Goal: Task Accomplishment & Management: Manage account settings

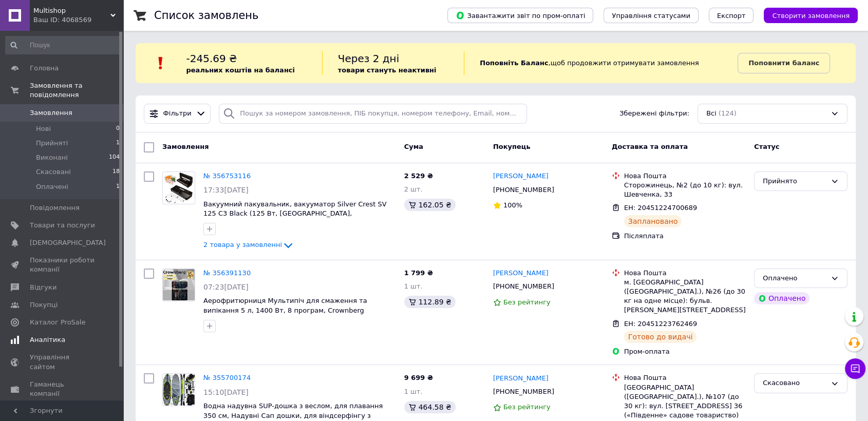
click at [48, 336] on span "Аналітика" at bounding box center [47, 340] width 35 height 9
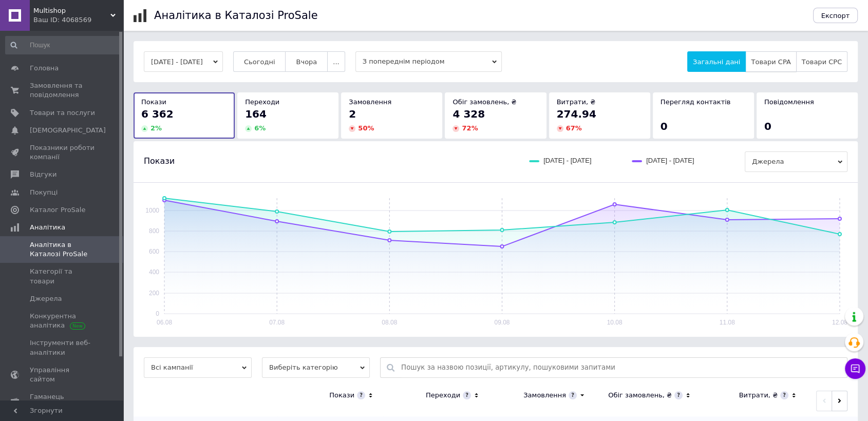
click at [790, 71] on button "Товари CPA" at bounding box center [771, 61] width 51 height 21
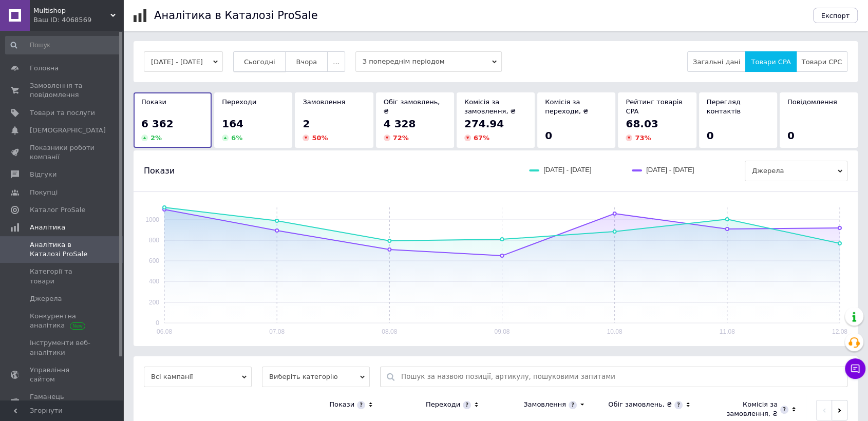
click at [271, 62] on span "Сьогодні" at bounding box center [259, 62] width 31 height 8
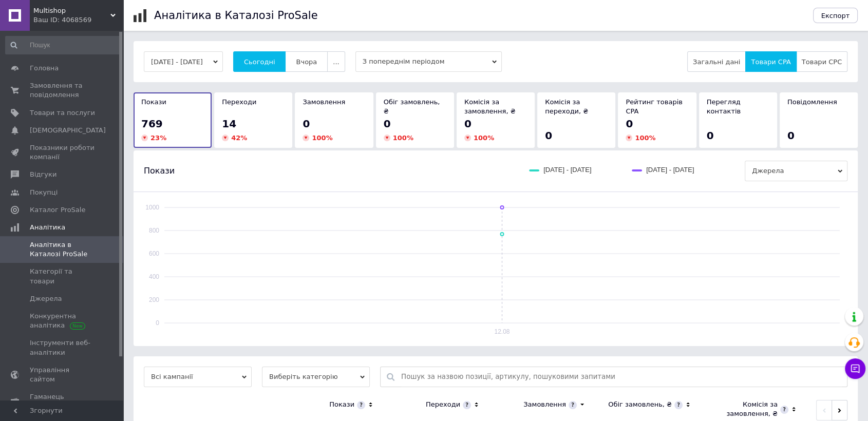
click at [247, 120] on div "14" at bounding box center [253, 124] width 63 height 14
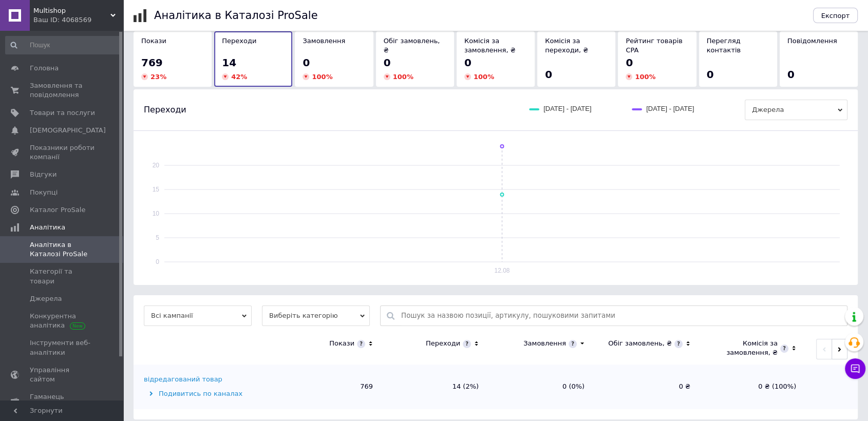
scroll to position [69, 0]
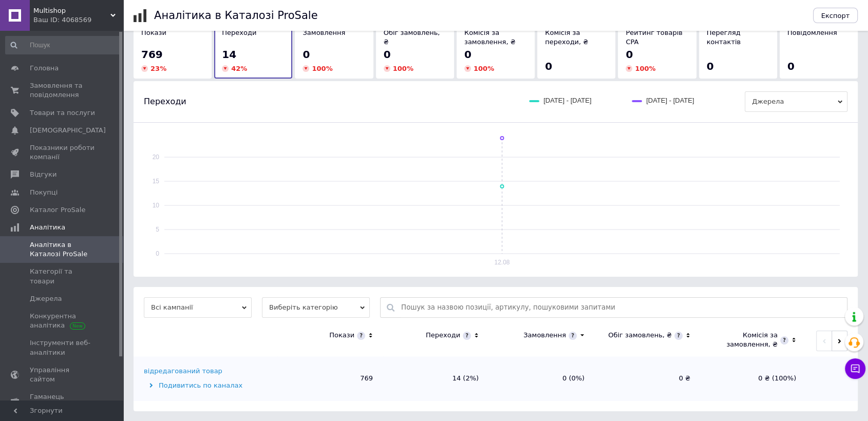
click at [322, 309] on span "Виберіть категорію" at bounding box center [316, 308] width 108 height 21
click at [321, 341] on li "Усі категорії" at bounding box center [316, 341] width 108 height 14
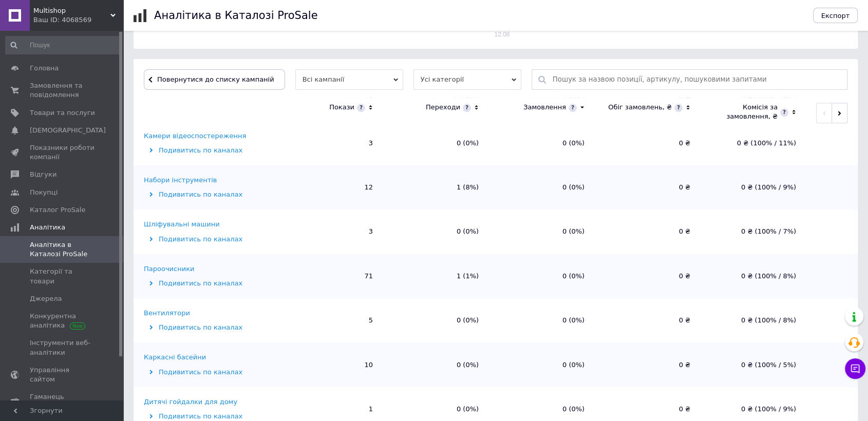
scroll to position [1324, 0]
click at [18, 81] on span at bounding box center [15, 90] width 30 height 19
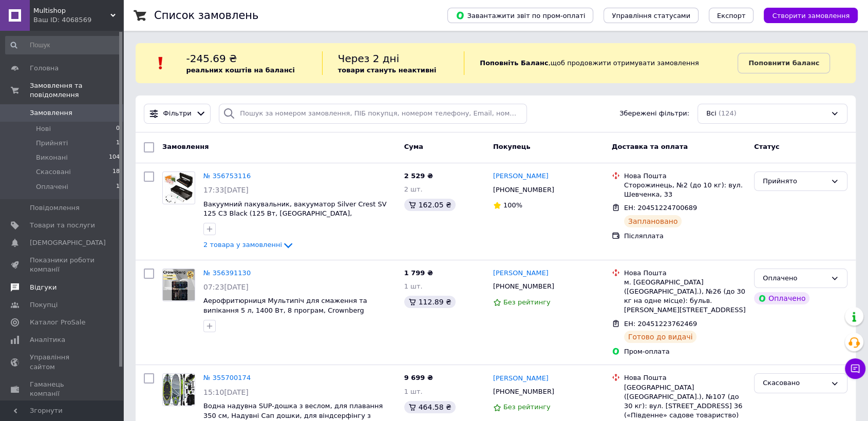
click at [48, 283] on span "Відгуки" at bounding box center [43, 287] width 27 height 9
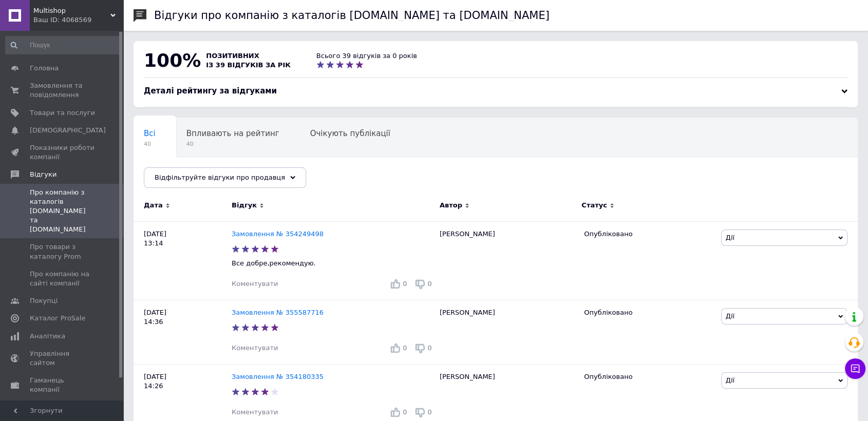
click at [103, 19] on div "Ваш ID: 4068569" at bounding box center [78, 19] width 90 height 9
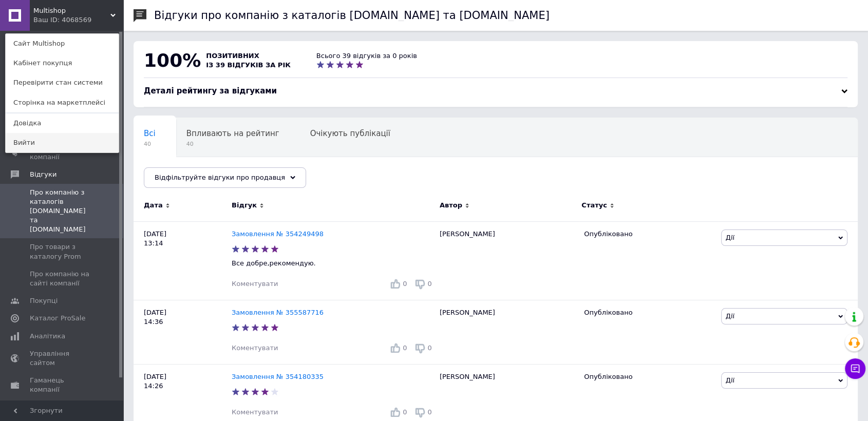
click at [46, 137] on link "Вийти" at bounding box center [62, 143] width 113 height 20
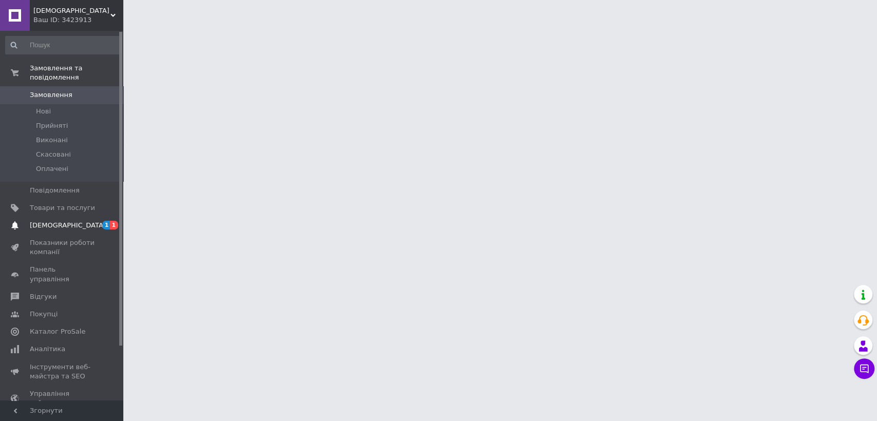
click at [73, 221] on span "[DEMOGRAPHIC_DATA]" at bounding box center [62, 225] width 65 height 9
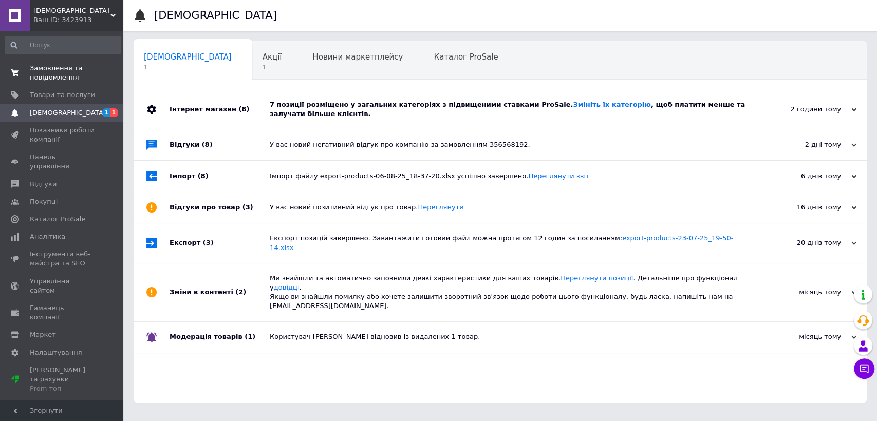
click at [52, 75] on span "Замовлення та повідомлення" at bounding box center [62, 73] width 65 height 19
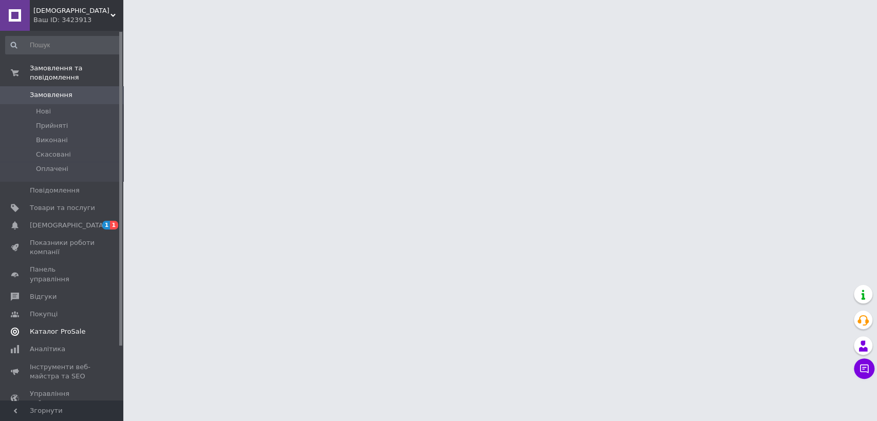
click at [71, 327] on span "Каталог ProSale" at bounding box center [58, 331] width 56 height 9
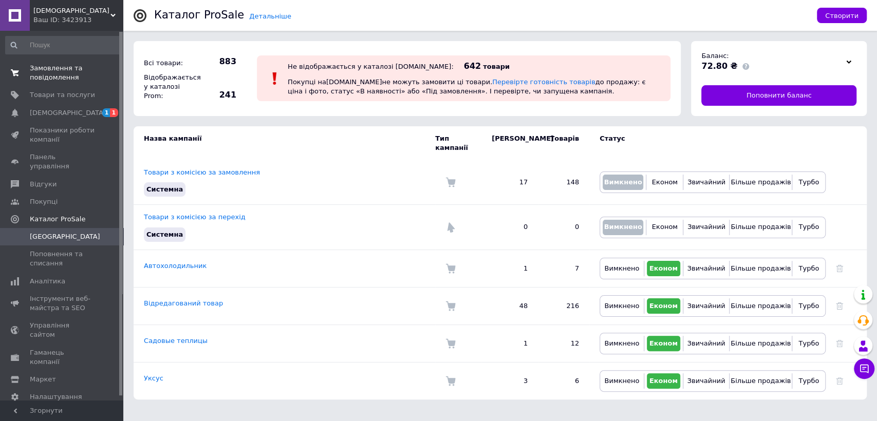
click at [52, 73] on span "Замовлення та повідомлення" at bounding box center [62, 73] width 65 height 19
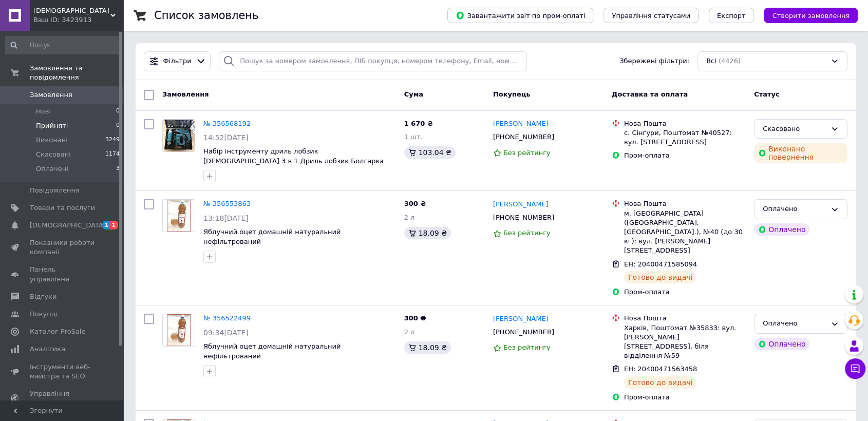
click at [61, 121] on span "Прийняті" at bounding box center [52, 125] width 32 height 9
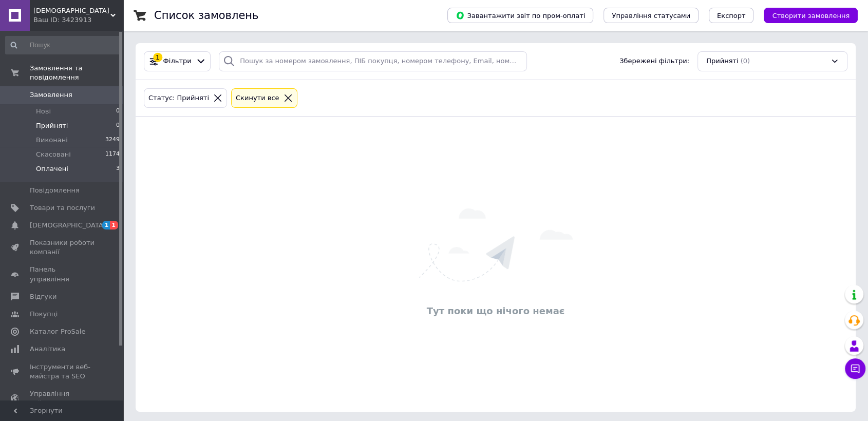
click at [69, 165] on li "Оплачені 3" at bounding box center [63, 172] width 126 height 20
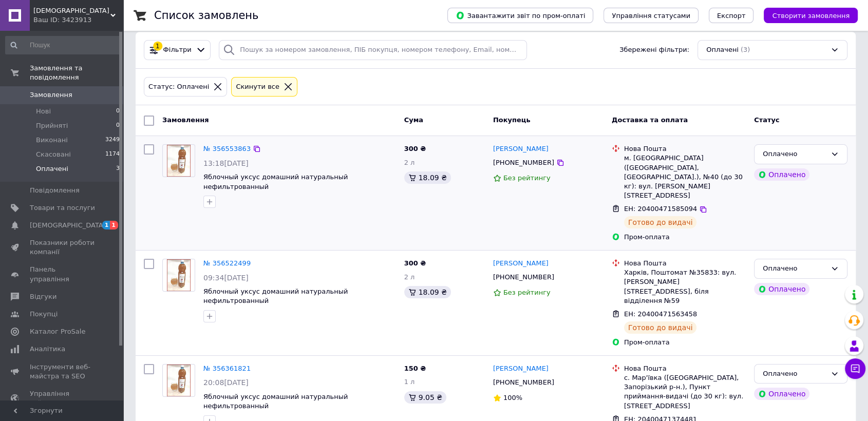
scroll to position [16, 0]
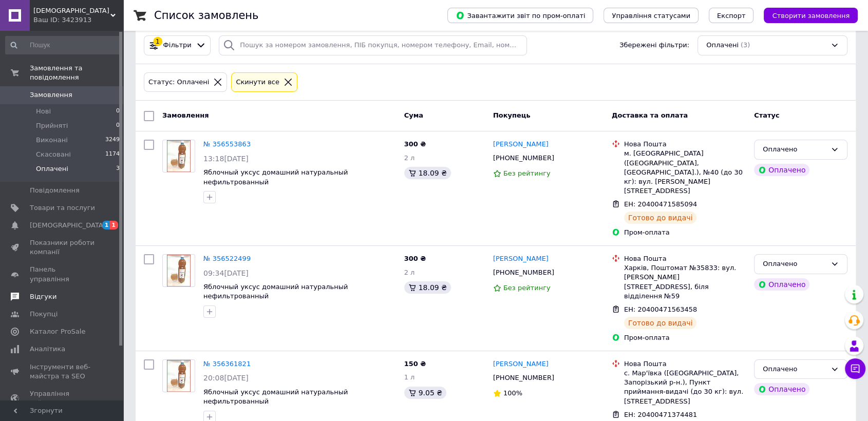
click at [58, 292] on span "Відгуки" at bounding box center [62, 296] width 65 height 9
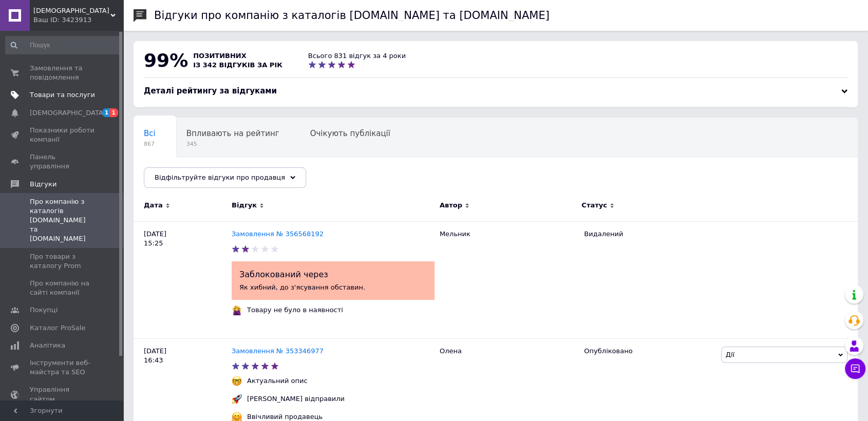
click at [80, 96] on span "Товари та послуги" at bounding box center [62, 94] width 65 height 9
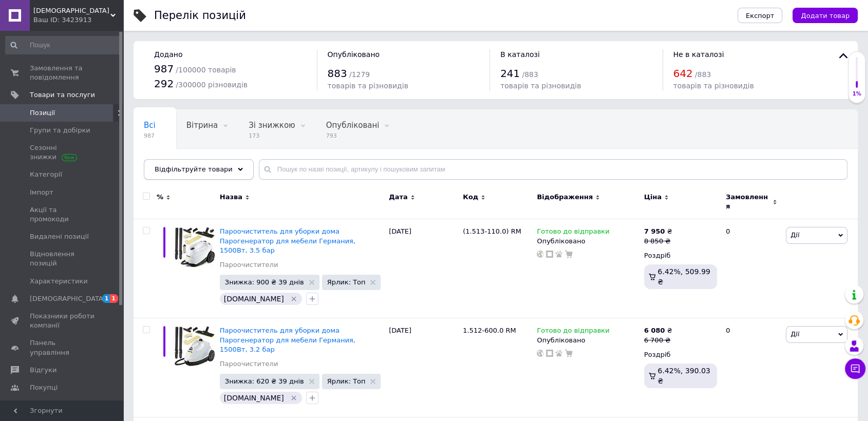
click at [208, 176] on div "Відфільтруйте товари" at bounding box center [199, 169] width 110 height 21
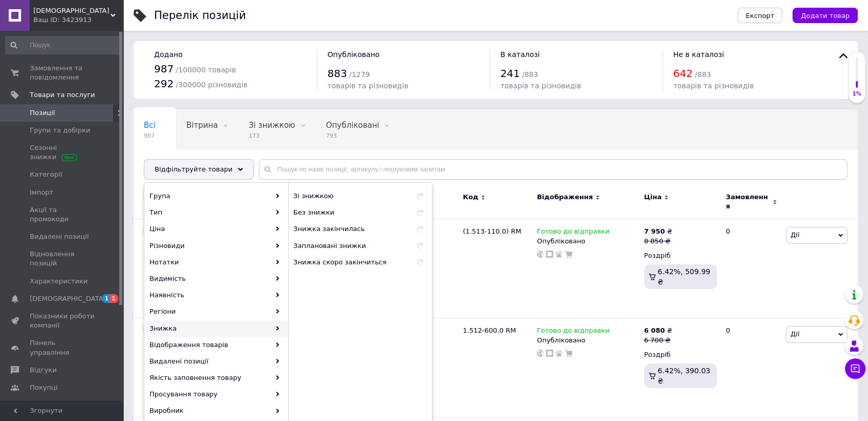
click at [185, 327] on div "Знижка" at bounding box center [216, 329] width 143 height 16
click at [360, 228] on span "Знижка закінчилась" at bounding box center [345, 229] width 105 height 9
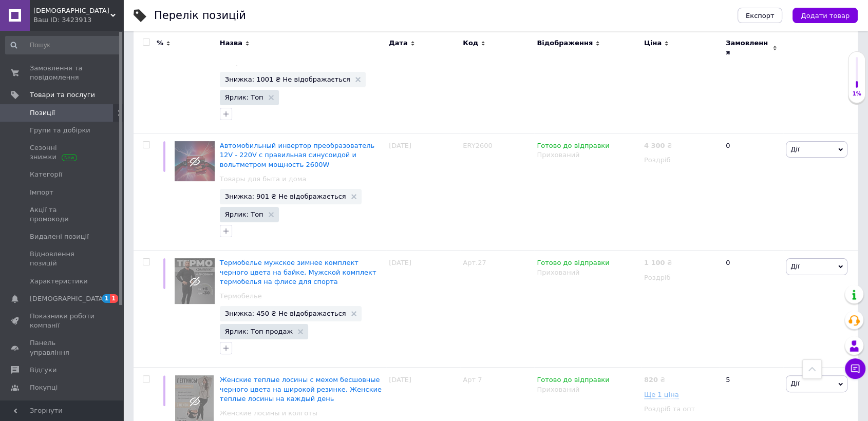
scroll to position [12010, 0]
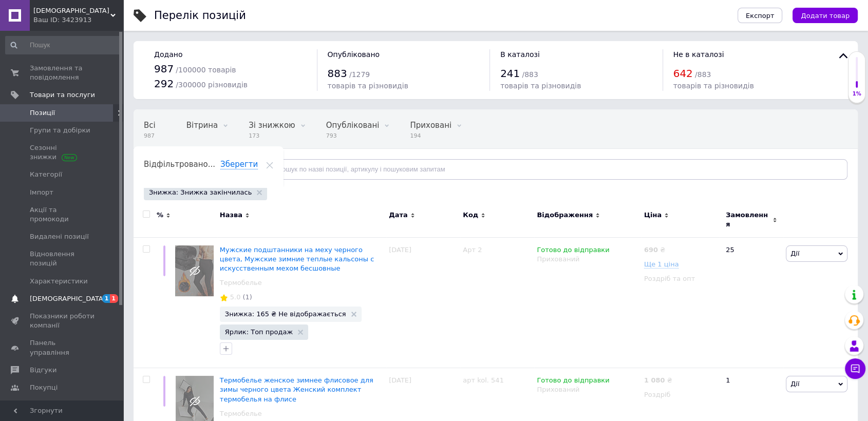
click at [61, 294] on span "[DEMOGRAPHIC_DATA]" at bounding box center [68, 298] width 76 height 9
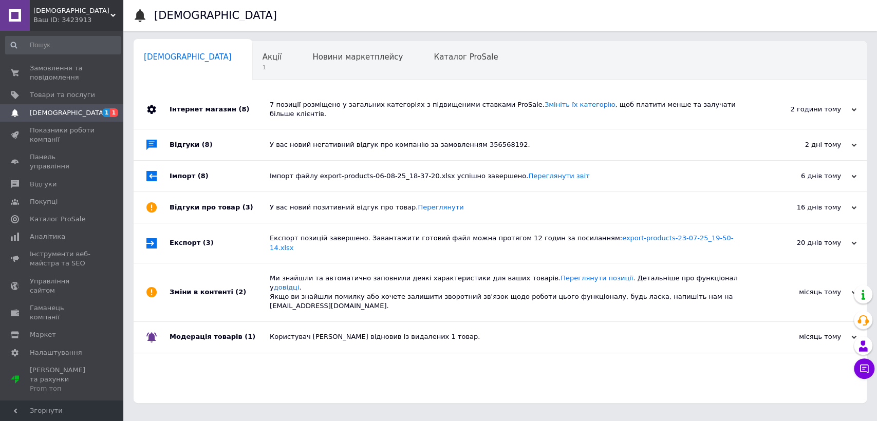
click at [339, 102] on div "7 позиції розміщено у загальних категоріях з підвищеними ставками ProSale. Змін…" at bounding box center [512, 109] width 484 height 19
click at [252, 50] on div "Акції 1" at bounding box center [277, 61] width 50 height 39
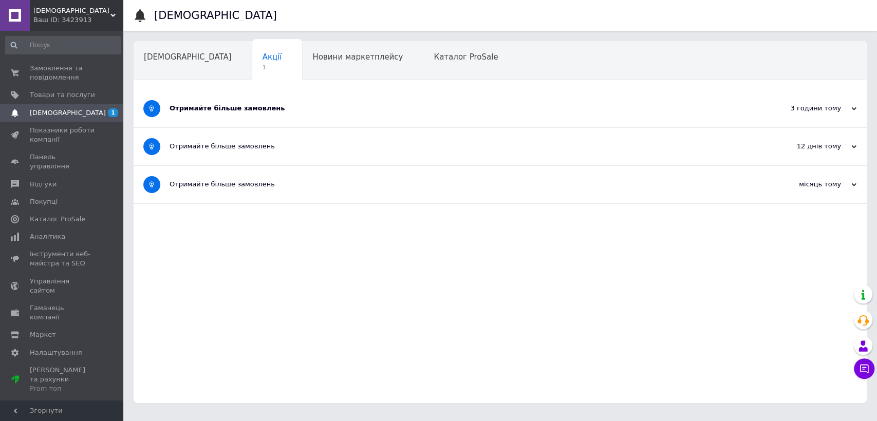
click at [206, 99] on div "Отримайте більше замовлень" at bounding box center [462, 109] width 584 height 38
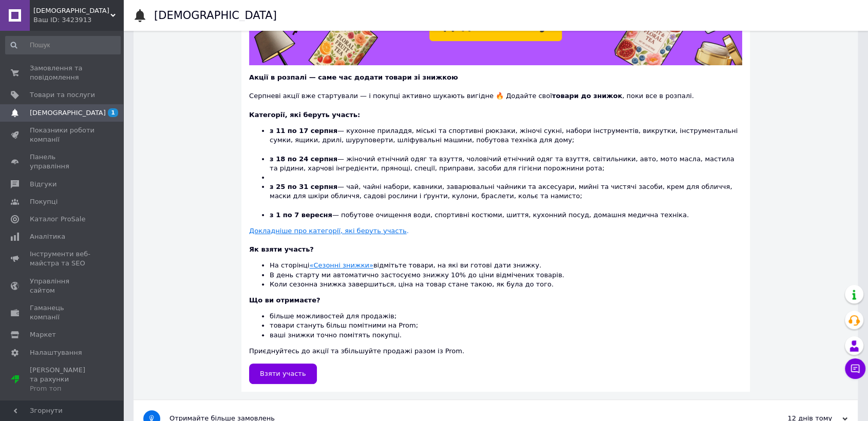
scroll to position [208, 0]
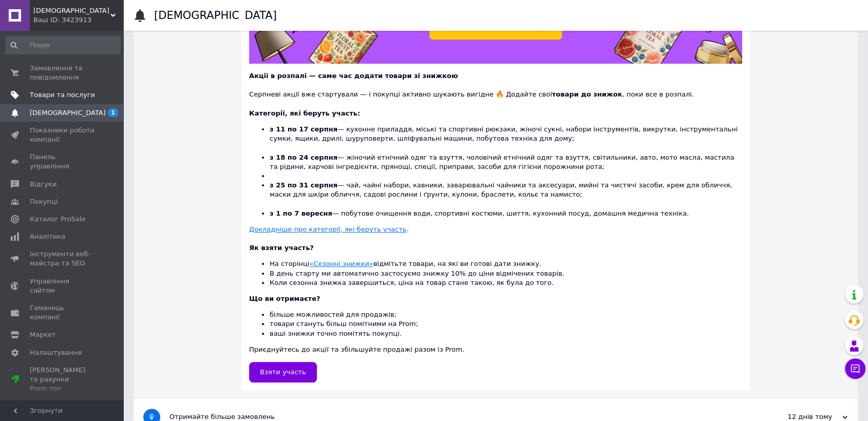
click at [69, 98] on span "Товари та послуги" at bounding box center [62, 94] width 65 height 9
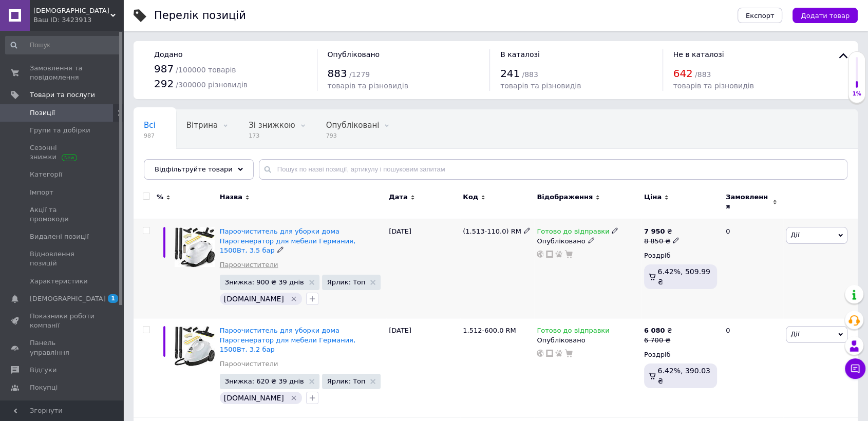
click at [259, 261] on link "Пароочистители" at bounding box center [249, 265] width 59 height 9
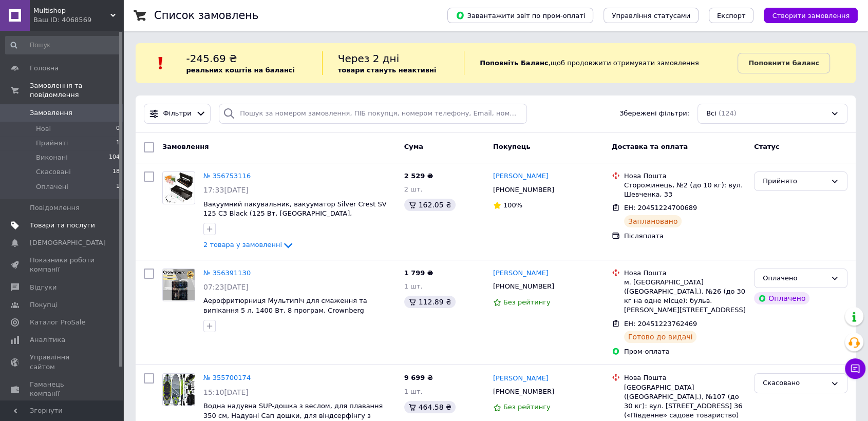
click at [73, 221] on link "Товари та послуги" at bounding box center [63, 225] width 126 height 17
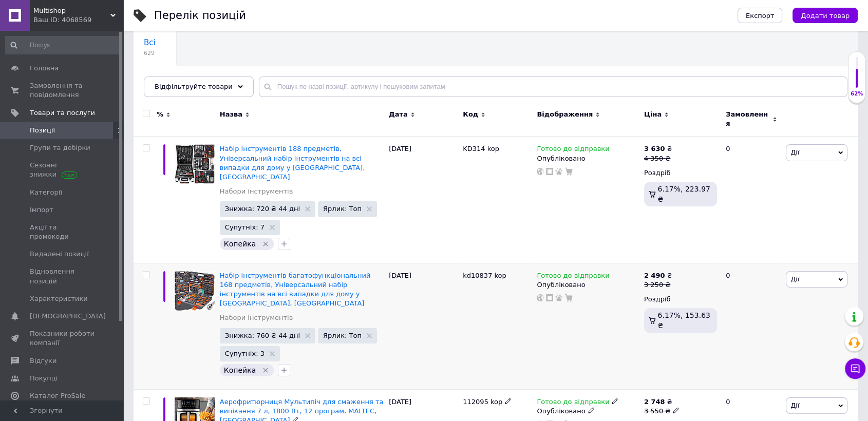
scroll to position [171, 0]
